Goal: Task Accomplishment & Management: Manage account settings

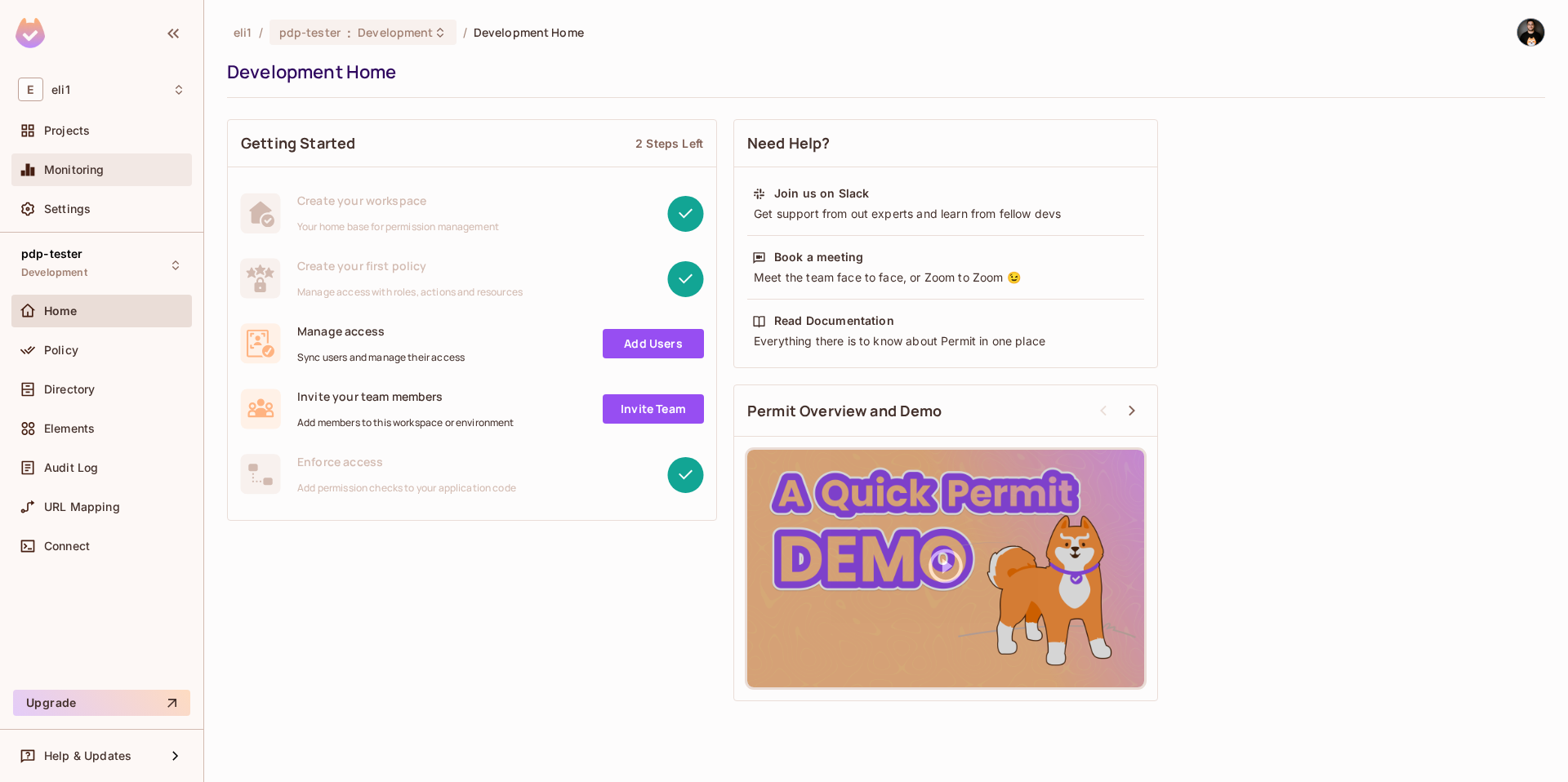
click at [67, 170] on span "Monitoring" at bounding box center [74, 169] width 60 height 13
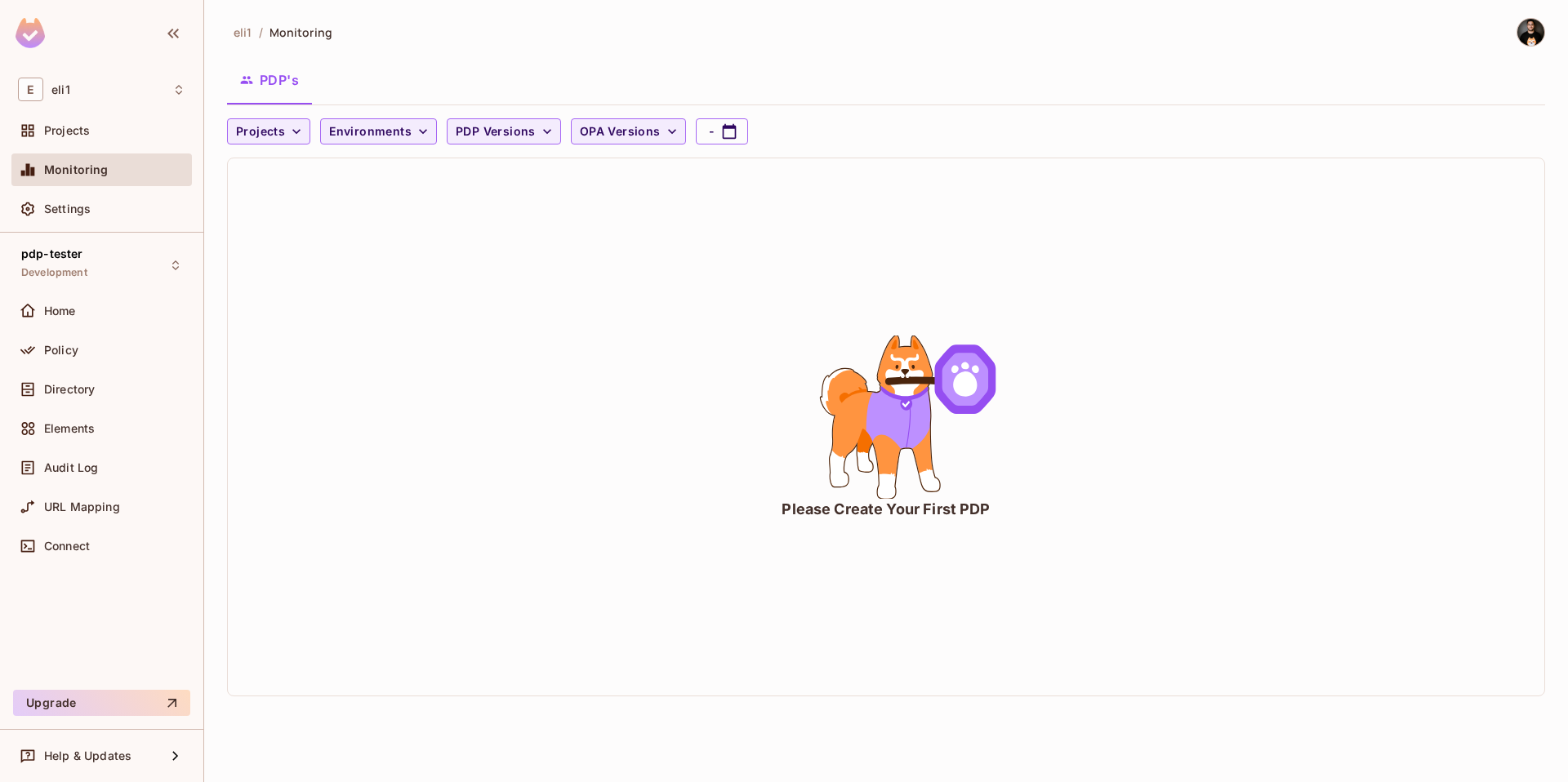
click at [1519, 38] on img at bounding box center [1531, 32] width 27 height 27
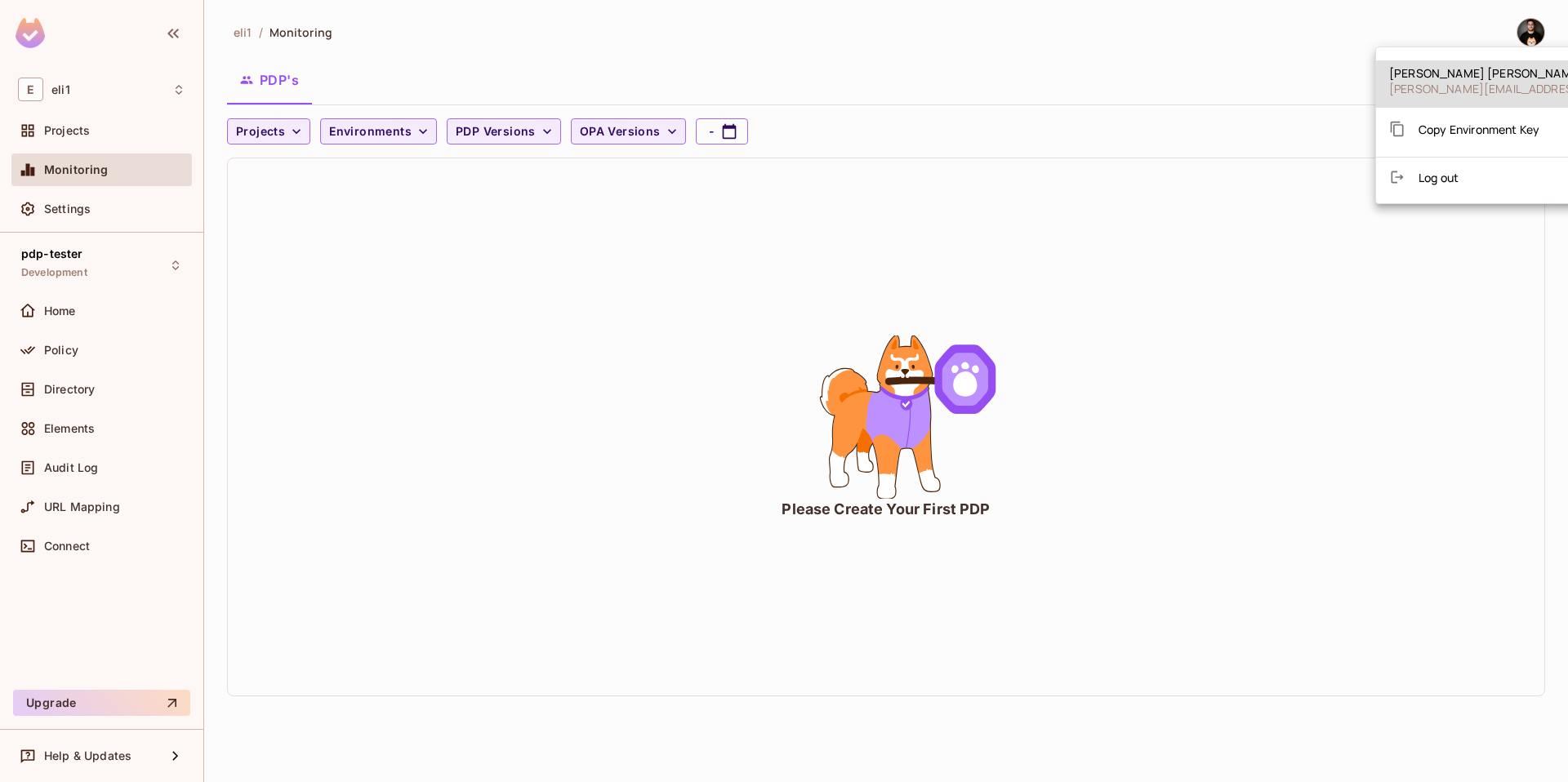
click at [1447, 133] on span "Copy Environment Key" at bounding box center [1479, 129] width 121 height 15
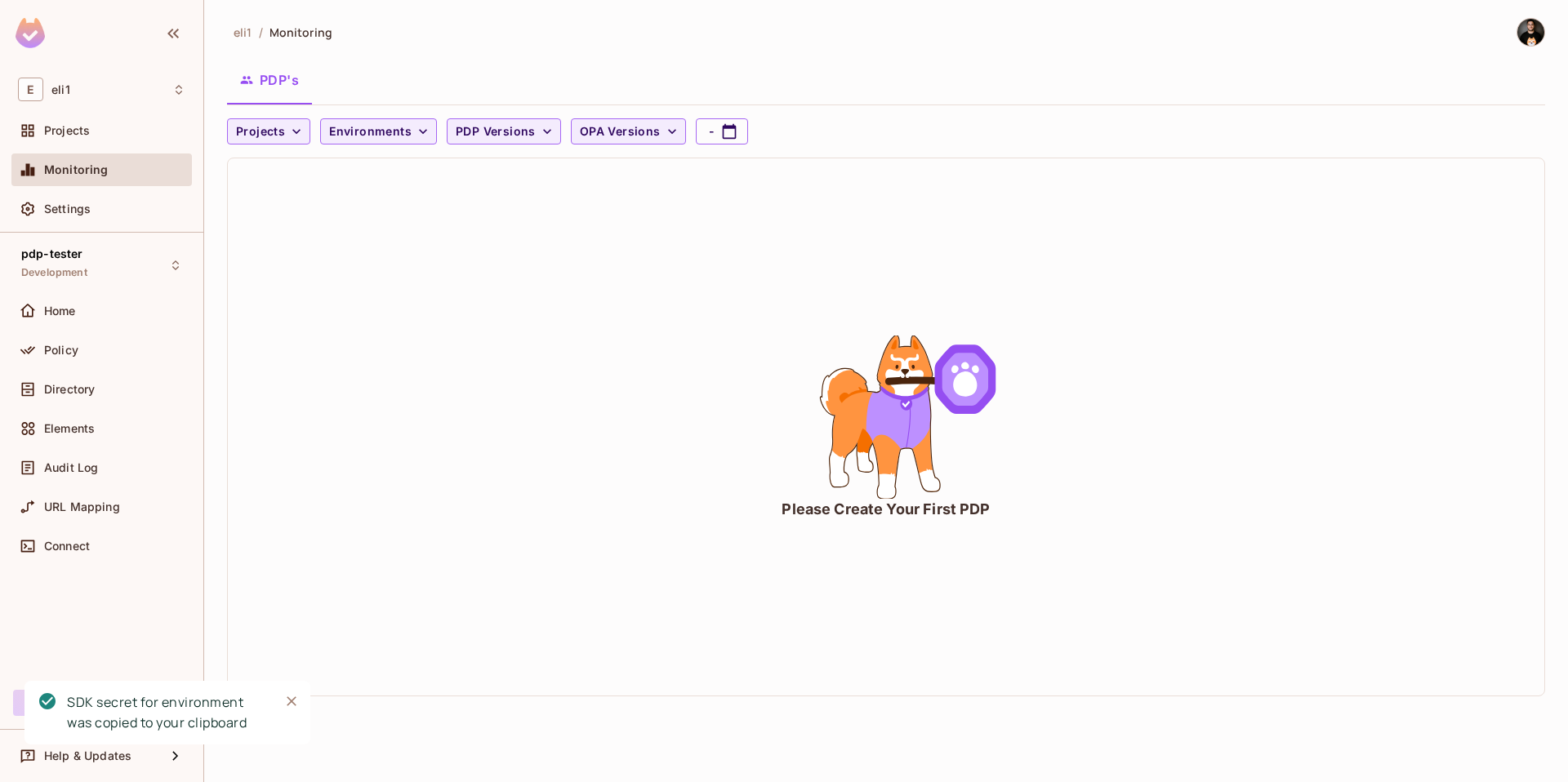
click at [290, 703] on icon "Close" at bounding box center [291, 700] width 16 height 16
click at [1531, 34] on img at bounding box center [1531, 32] width 27 height 27
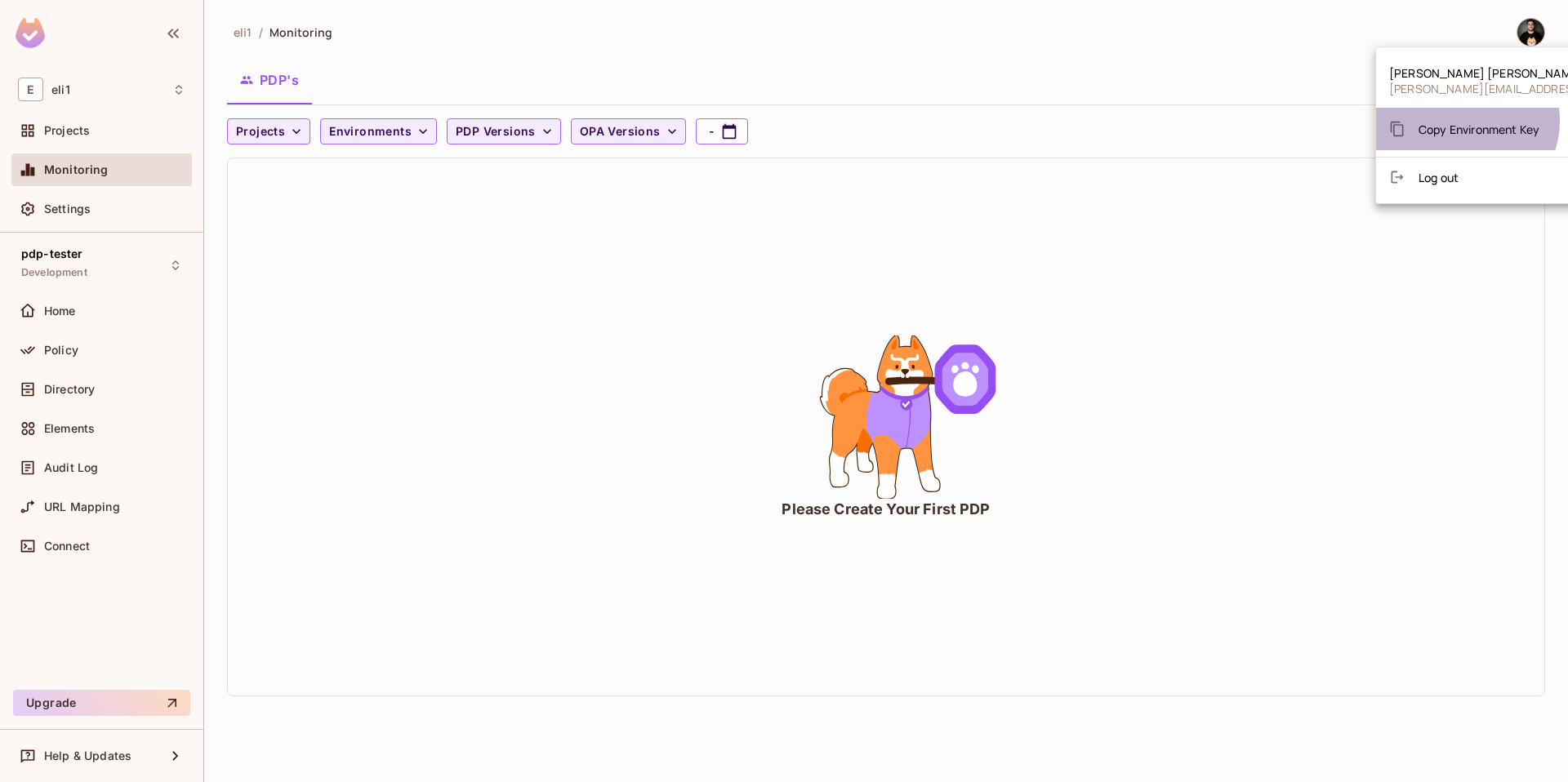
click at [1464, 121] on span "Copy Environment Key" at bounding box center [1479, 129] width 121 height 15
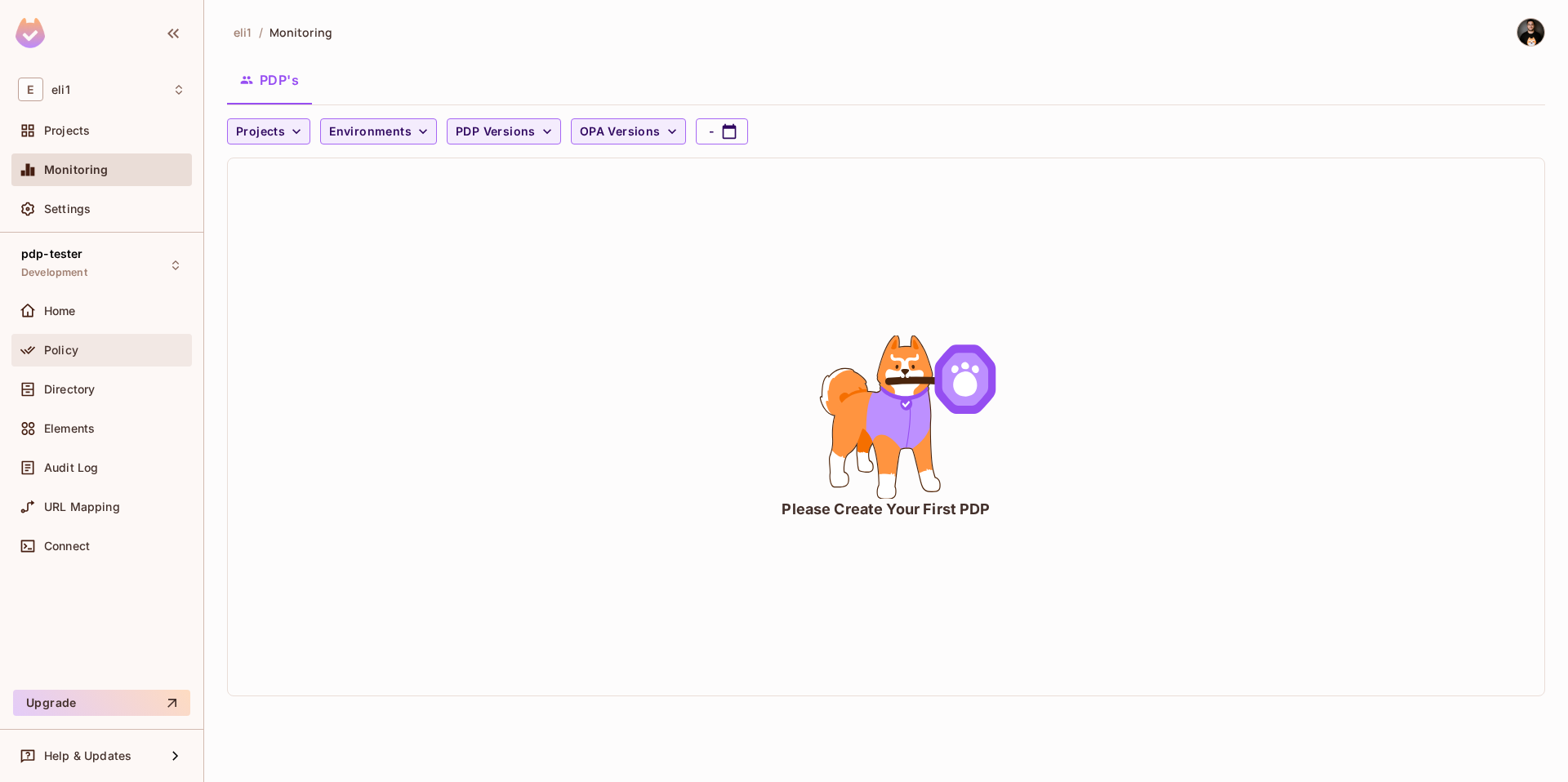
click at [64, 349] on span "Policy" at bounding box center [61, 350] width 34 height 13
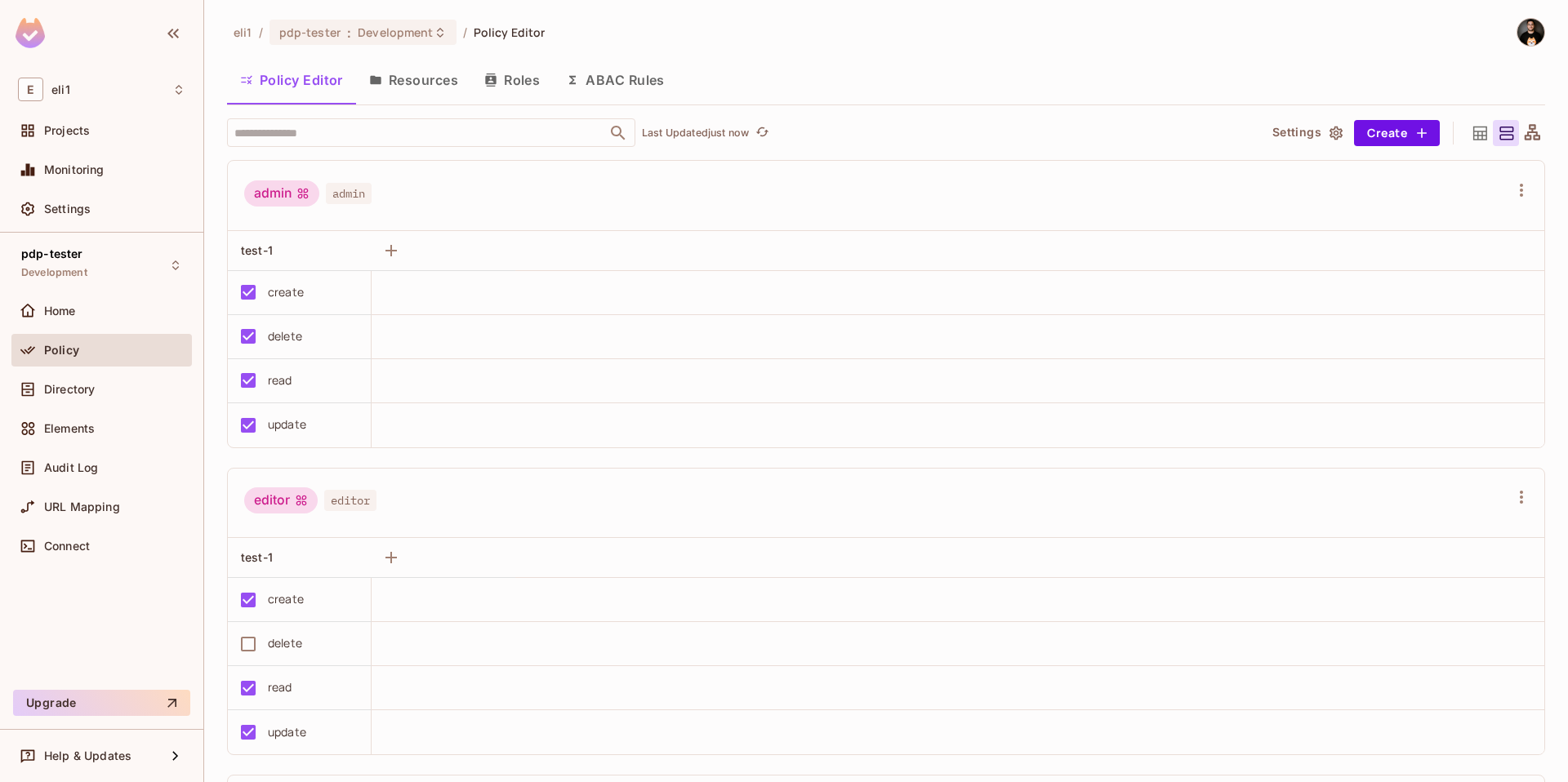
click at [398, 89] on button "Resources" at bounding box center [414, 80] width 116 height 41
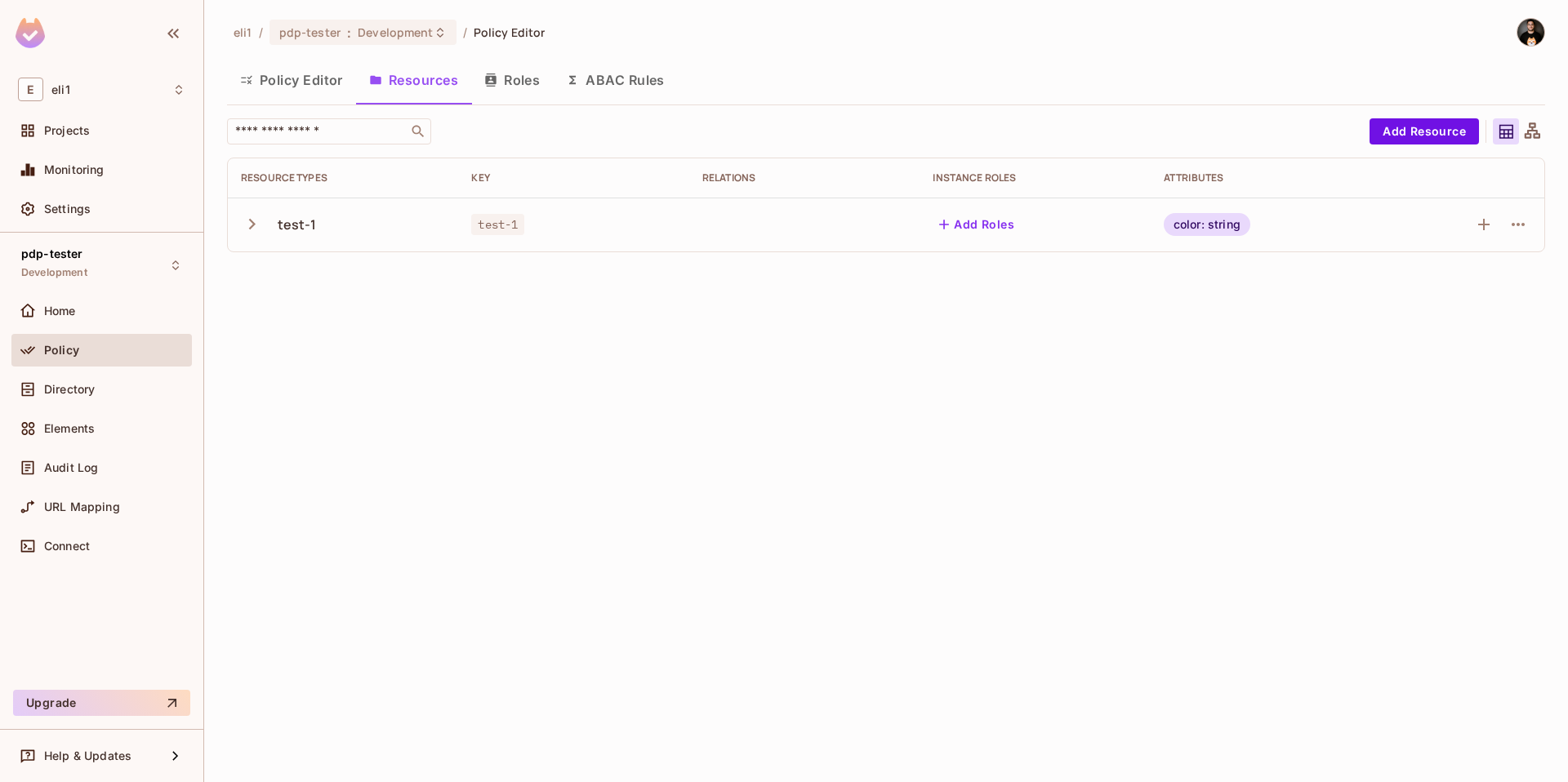
click at [120, 340] on div "Policy" at bounding box center [101, 350] width 167 height 20
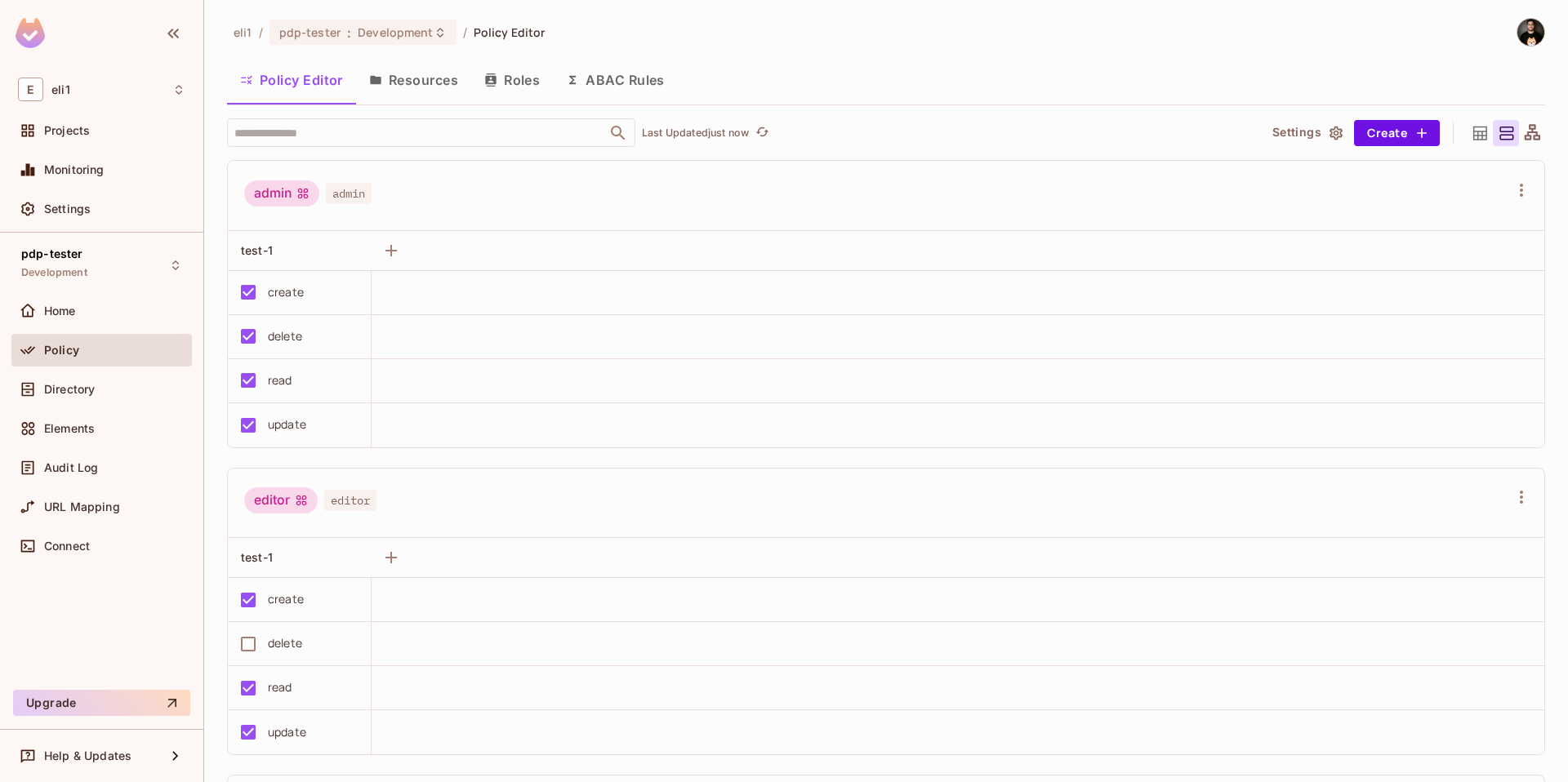
click at [393, 78] on button "Resources" at bounding box center [414, 80] width 116 height 41
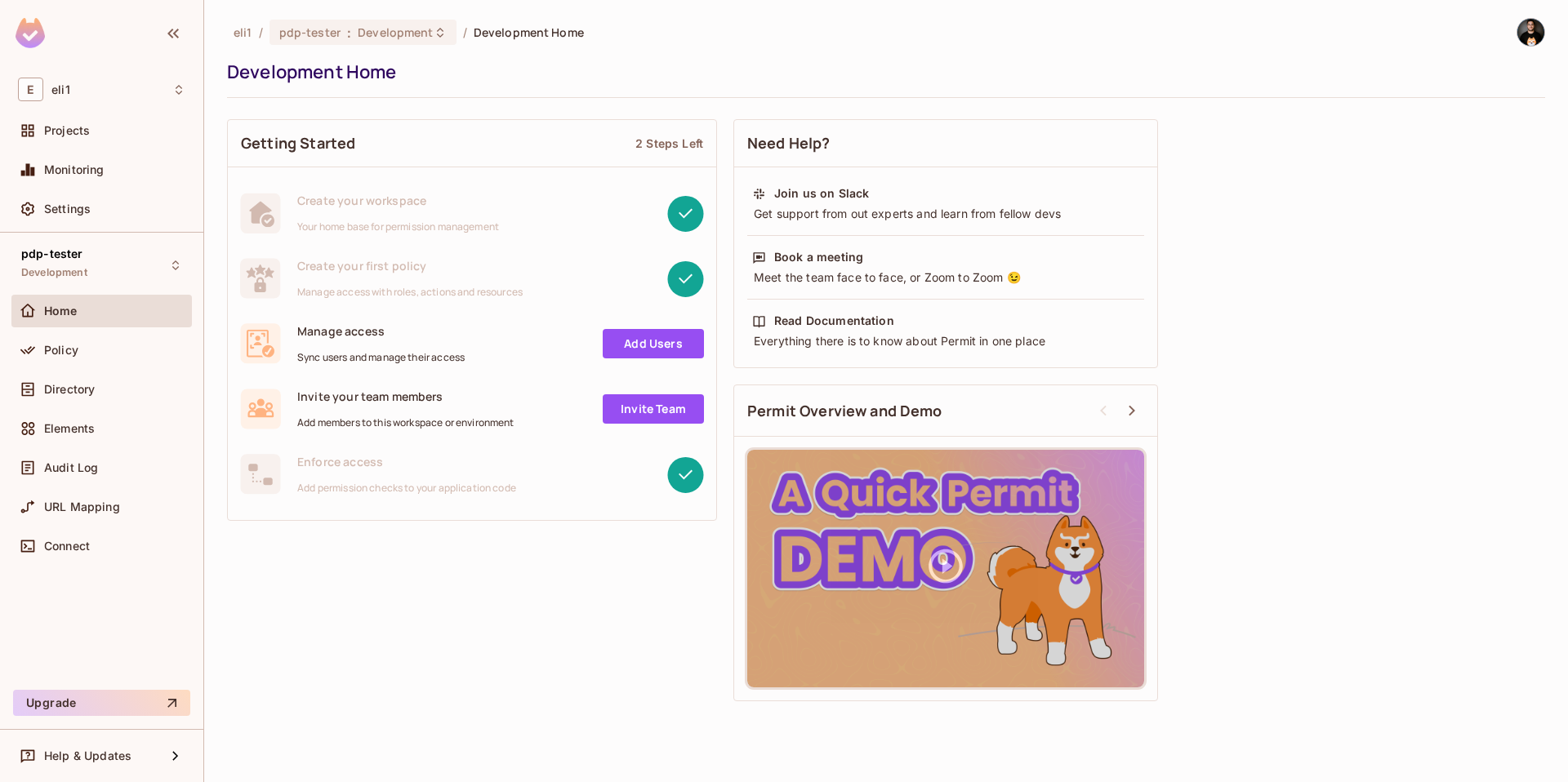
click at [437, 59] on div "Development Home" at bounding box center [882, 71] width 1310 height 25
click at [101, 347] on div "Policy" at bounding box center [115, 350] width 141 height 13
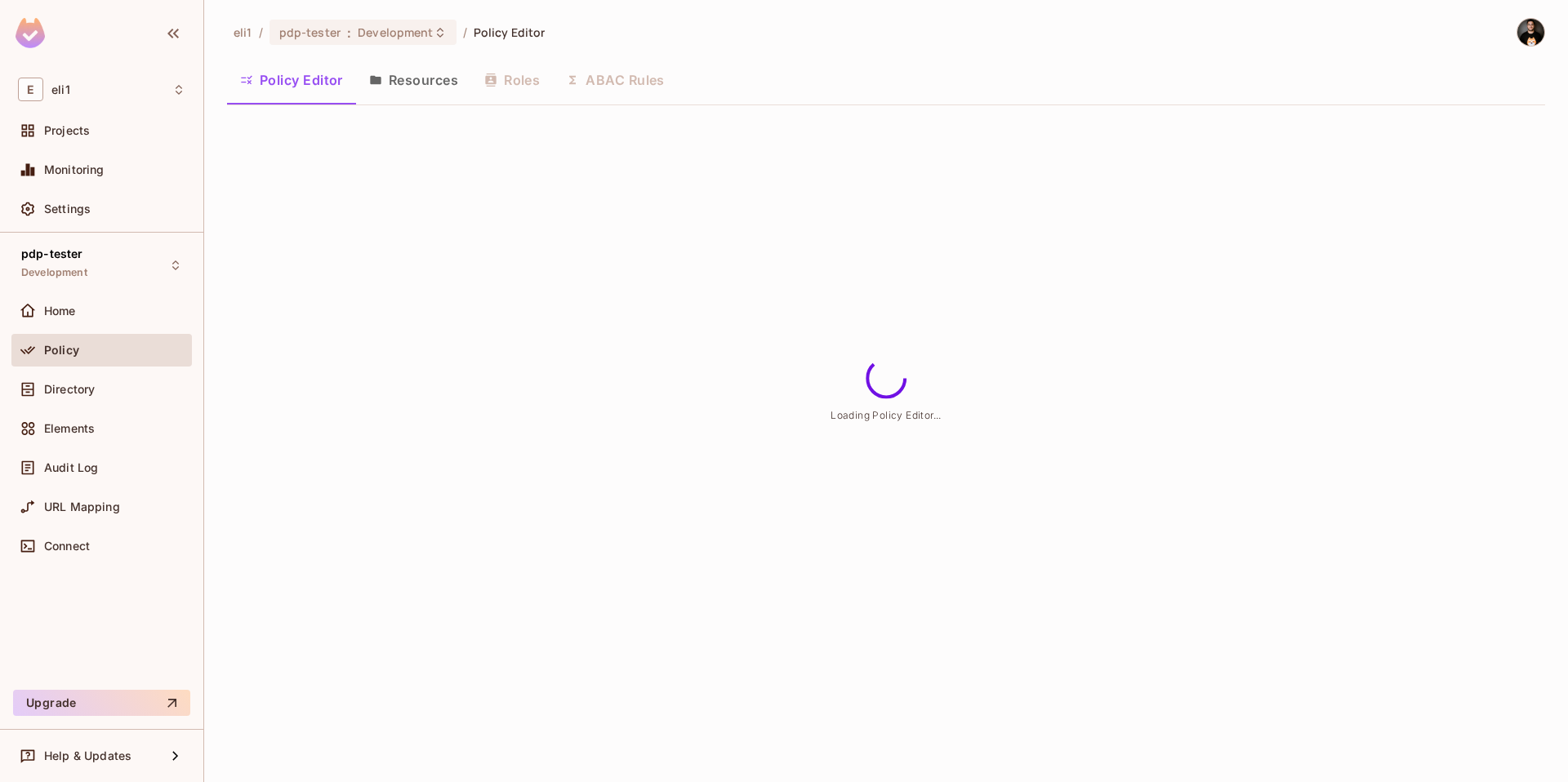
click at [376, 93] on button "Resources" at bounding box center [414, 80] width 116 height 41
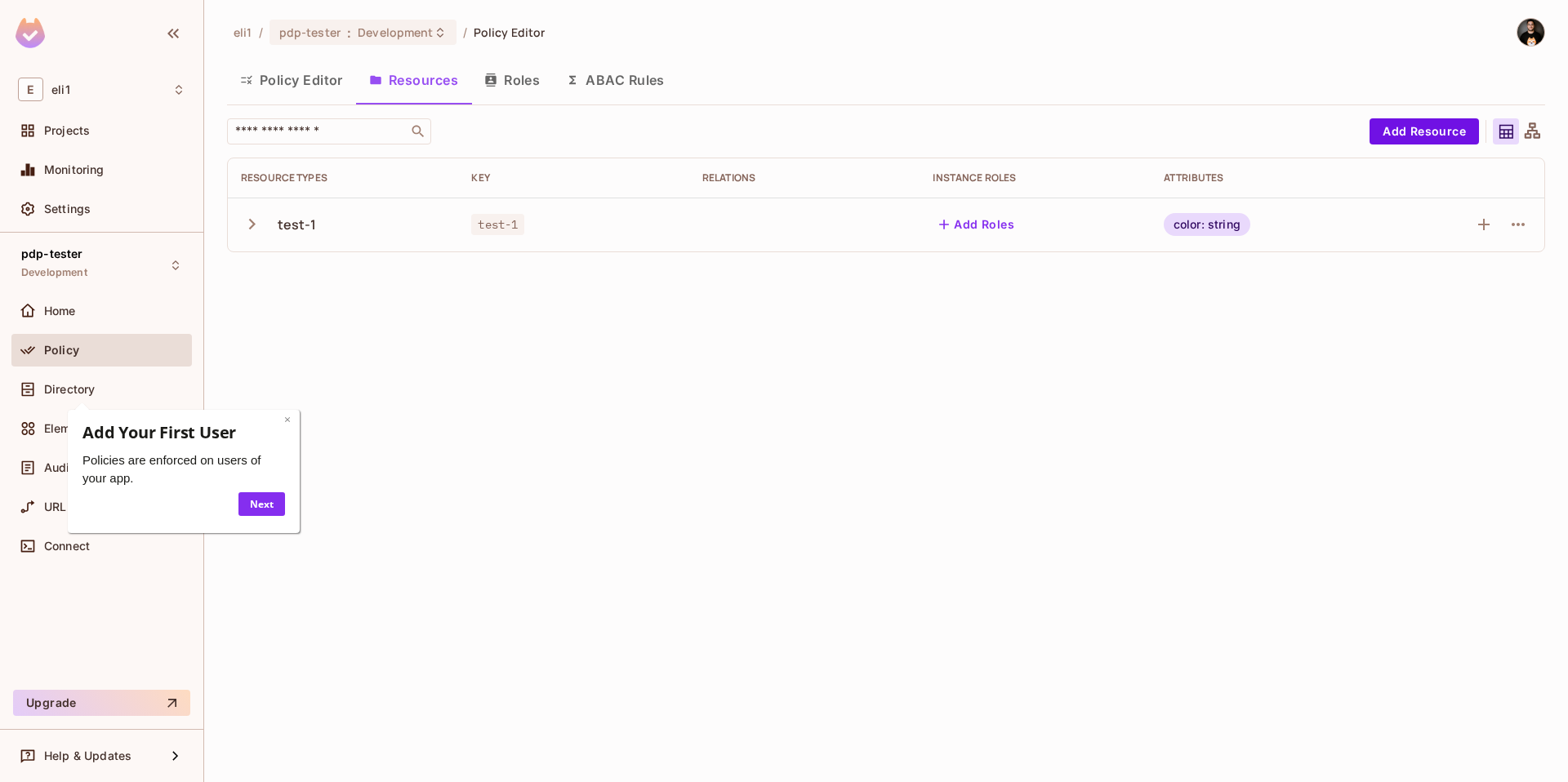
click at [288, 418] on link "×" at bounding box center [288, 419] width 7 height 15
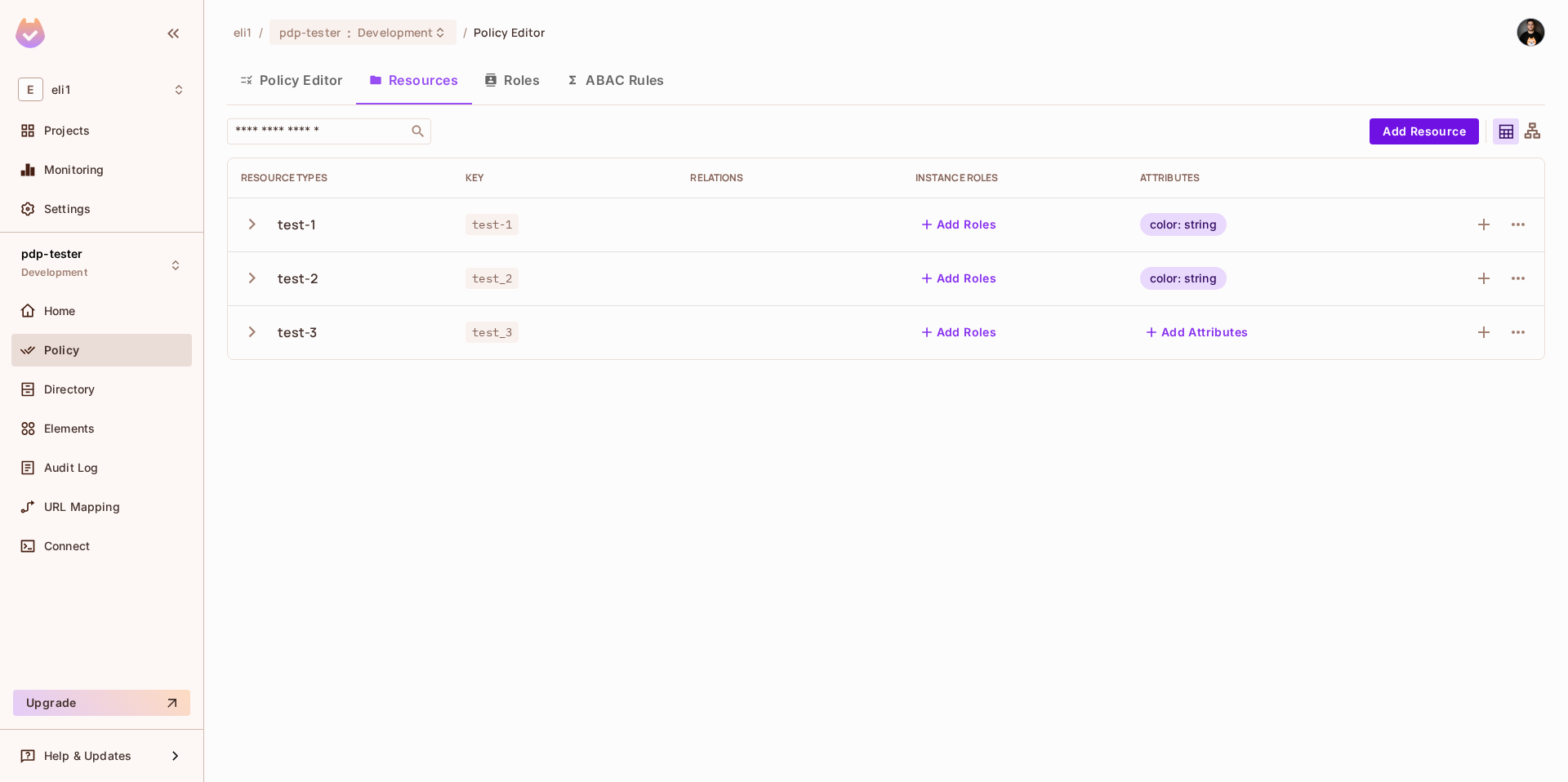
click at [503, 394] on div "eli1 / pdp-tester : Development / Policy Editor Policy Editor Resources Roles A…" at bounding box center [886, 391] width 1364 height 782
click at [726, 517] on div "eli1 / pdp-tester : Development / Policy Editor Policy Editor Resources Roles A…" at bounding box center [886, 391] width 1364 height 782
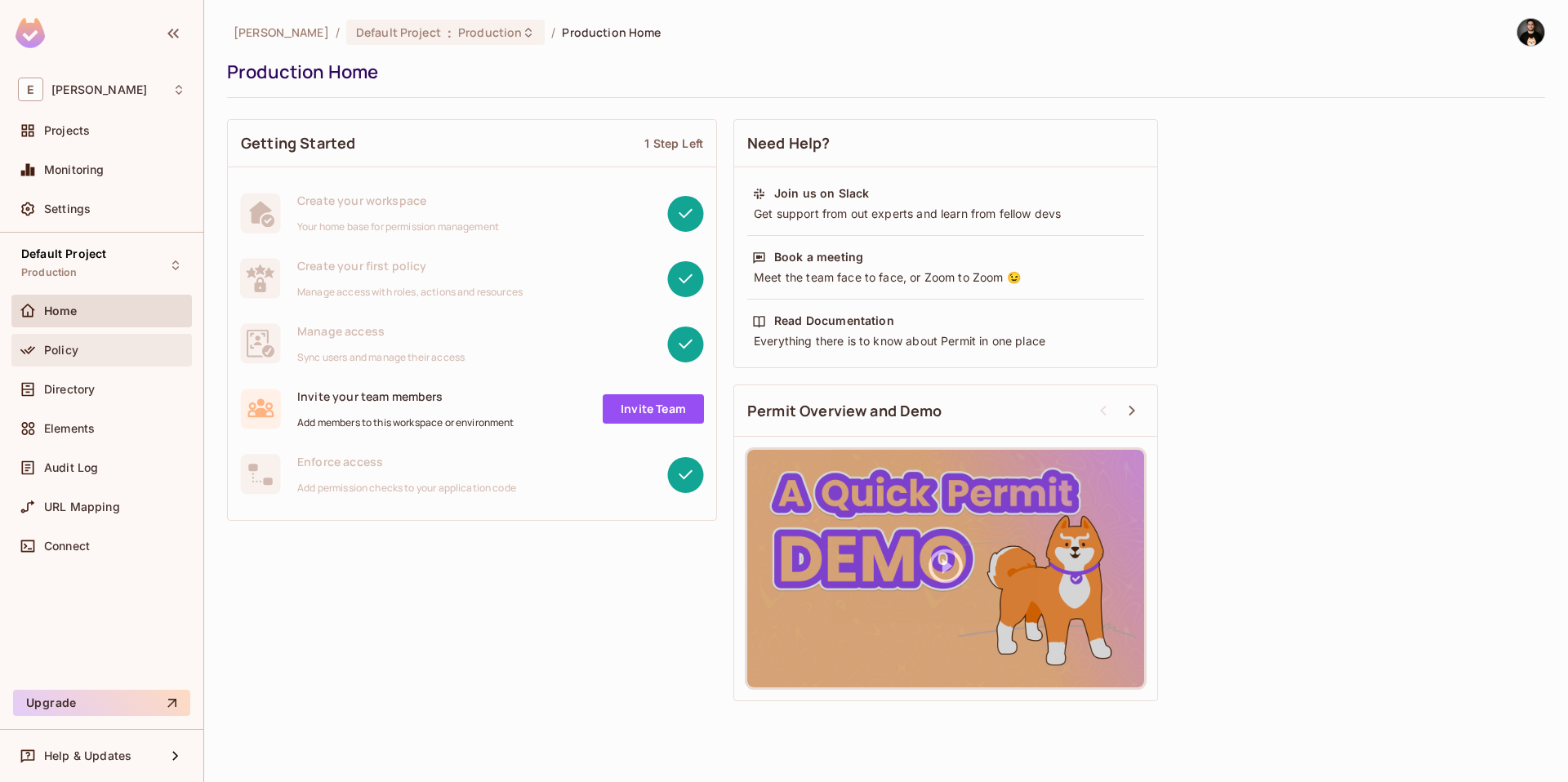
click at [79, 342] on div "Policy" at bounding box center [101, 350] width 167 height 20
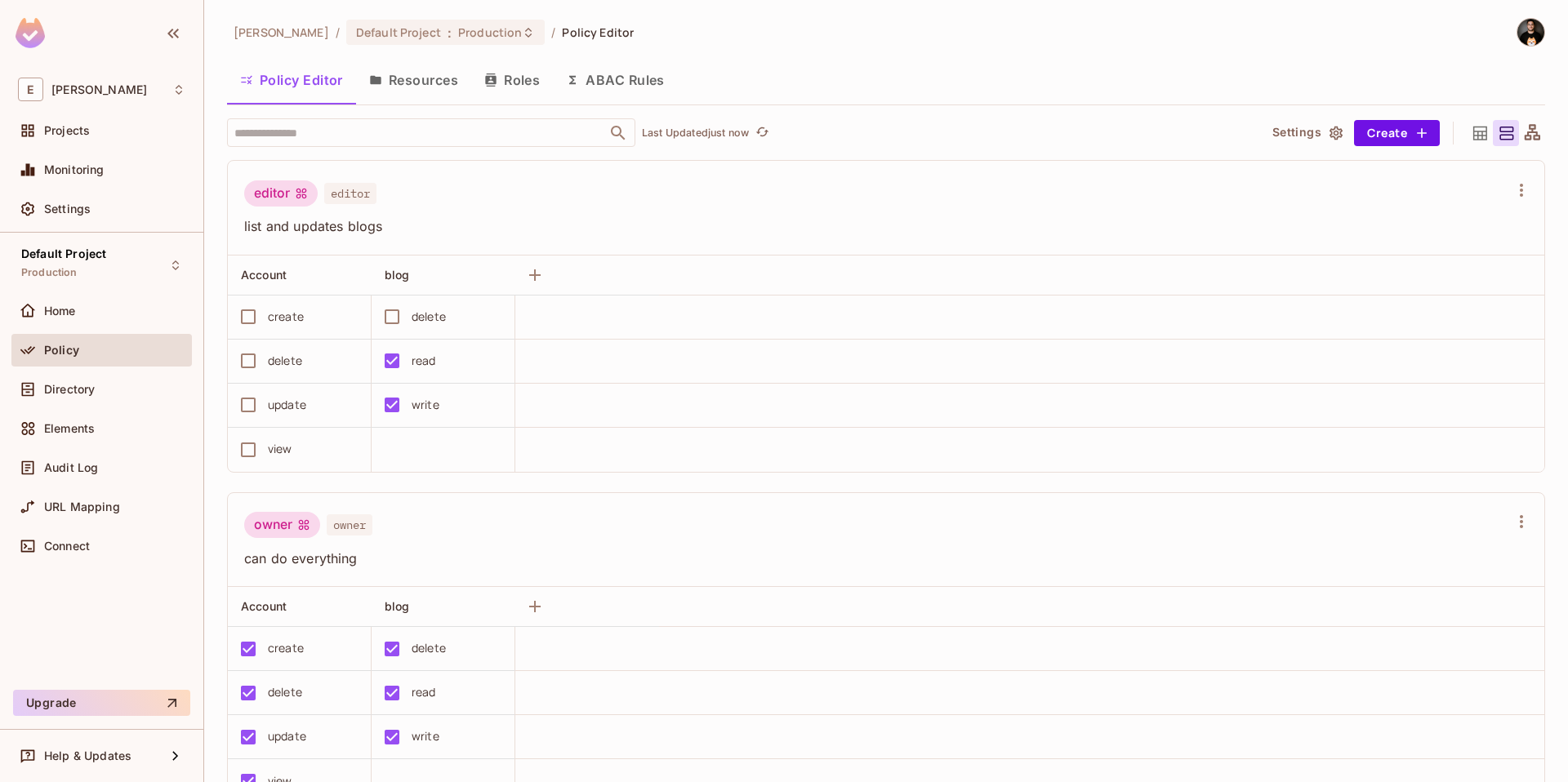
click at [392, 85] on button "Resources" at bounding box center [414, 80] width 116 height 41
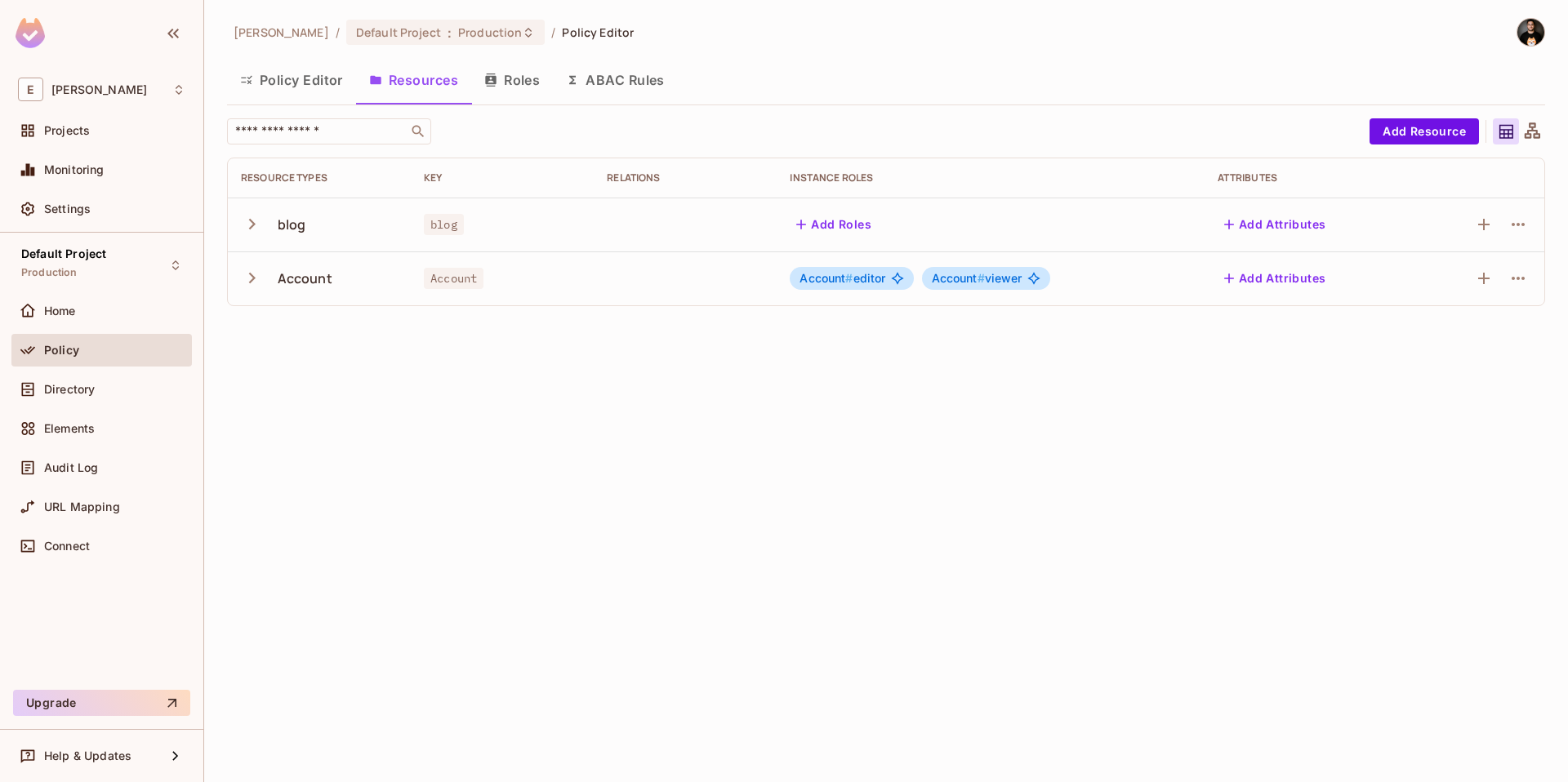
click at [1538, 31] on img at bounding box center [1531, 32] width 27 height 27
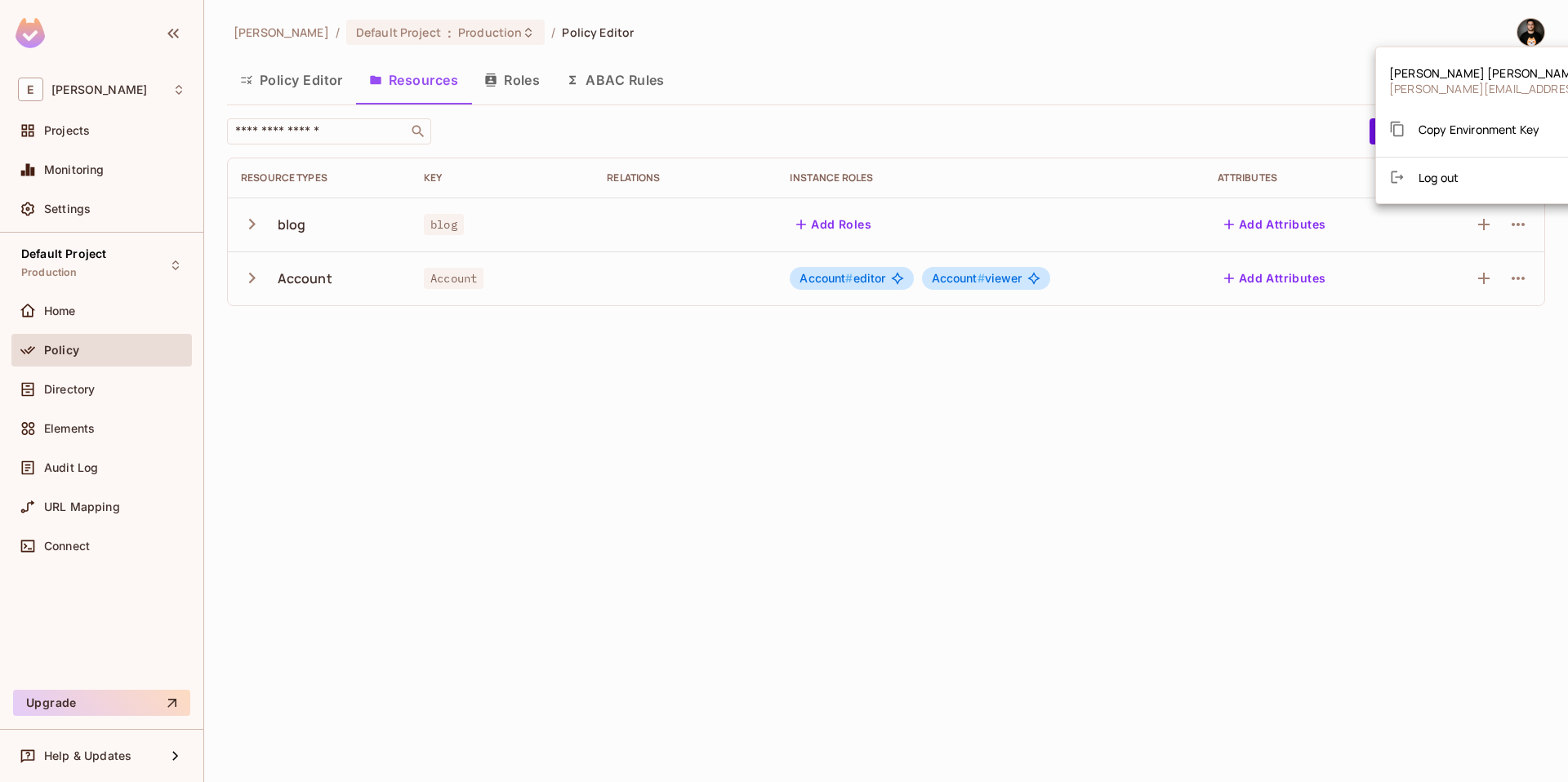
click at [1430, 131] on span "Copy Environment Key" at bounding box center [1479, 129] width 121 height 15
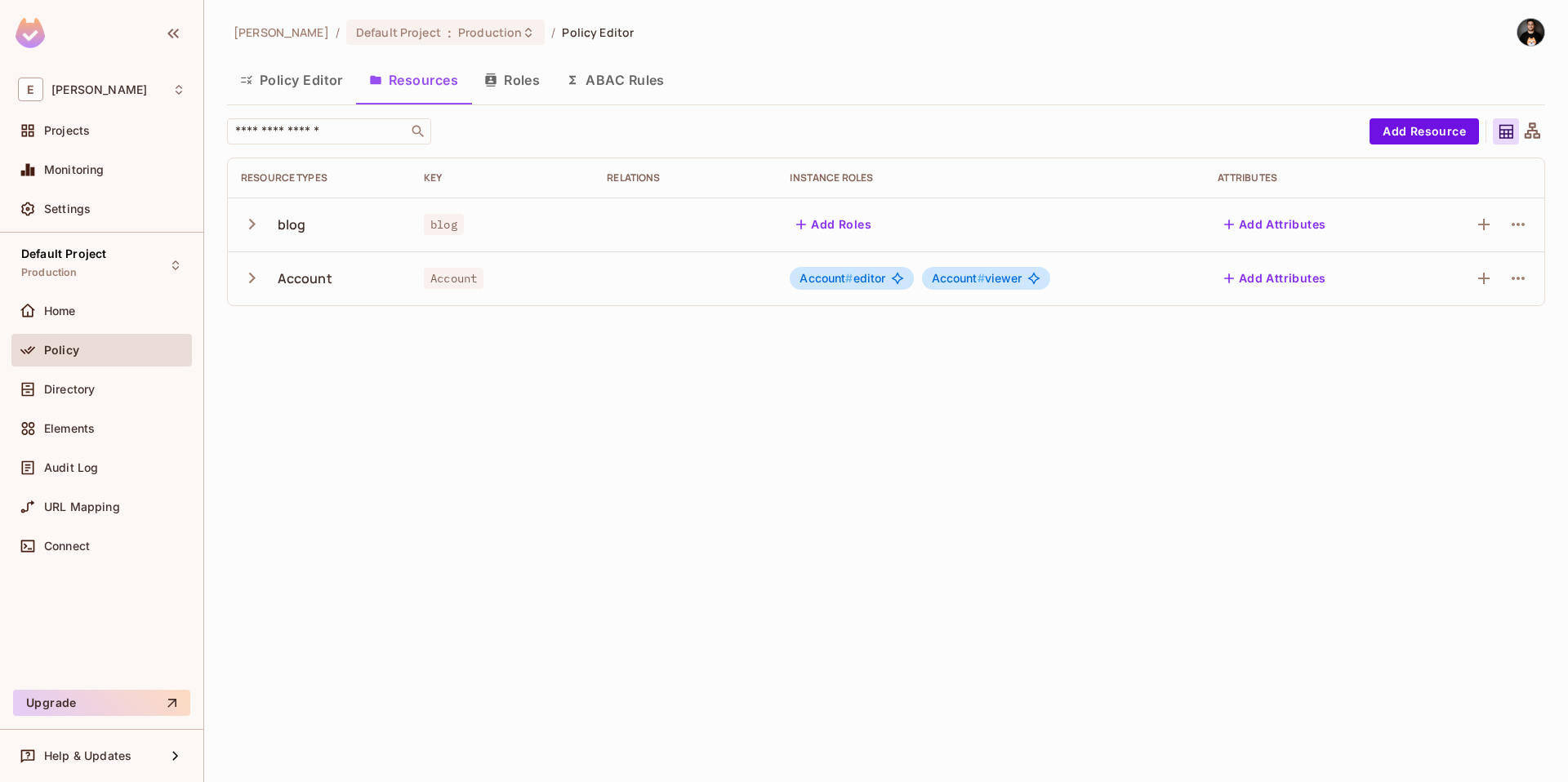
click at [1529, 37] on img at bounding box center [1531, 32] width 27 height 27
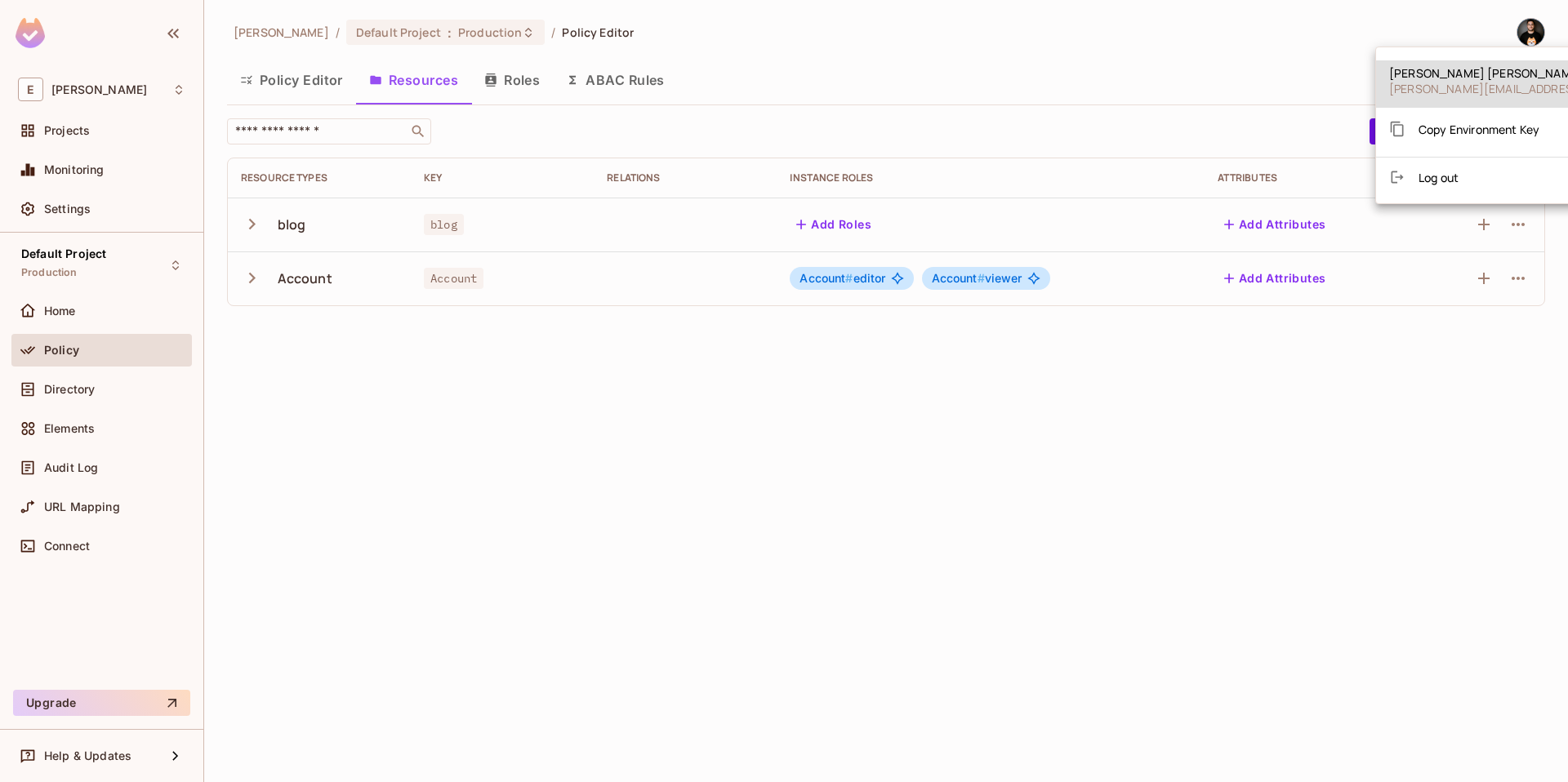
click at [1452, 132] on span "Copy Environment Key" at bounding box center [1479, 129] width 121 height 15
